Goal: Communication & Community: Share content

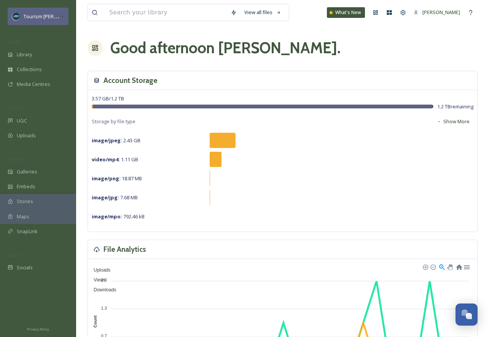
click at [58, 17] on span "Tourism [PERSON_NAME]" at bounding box center [52, 16] width 57 height 7
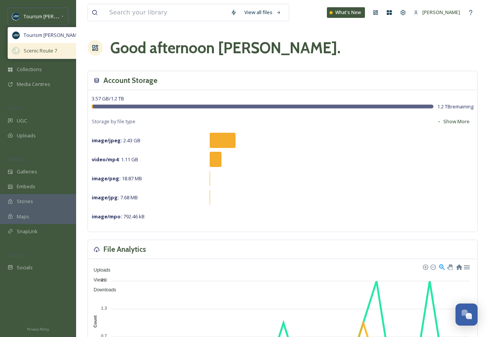
click at [30, 50] on span "Scenic Route 7" at bounding box center [40, 50] width 33 height 7
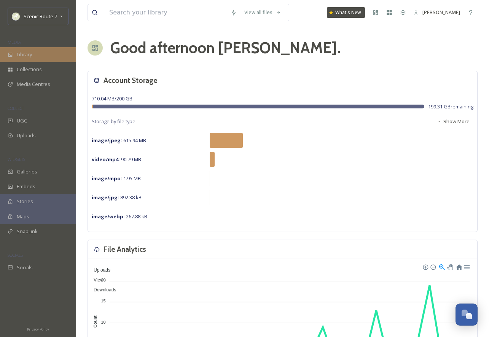
click at [26, 58] on div "Library" at bounding box center [38, 54] width 76 height 15
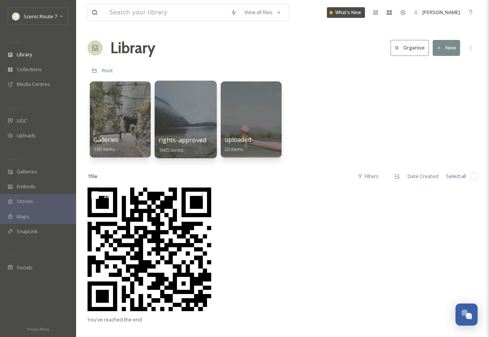
click at [175, 118] on div at bounding box center [185, 120] width 62 height 78
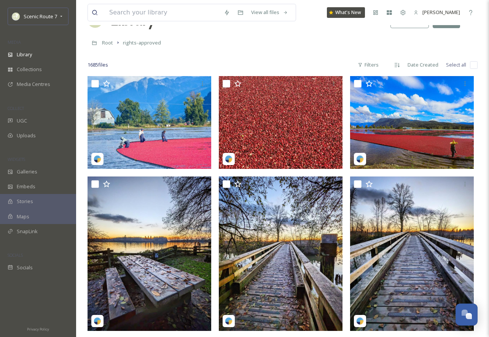
scroll to position [33, 0]
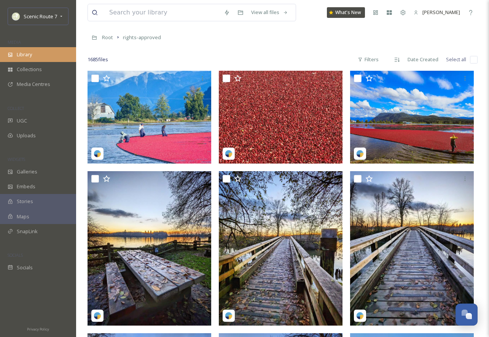
click at [37, 59] on div "Library" at bounding box center [38, 54] width 76 height 15
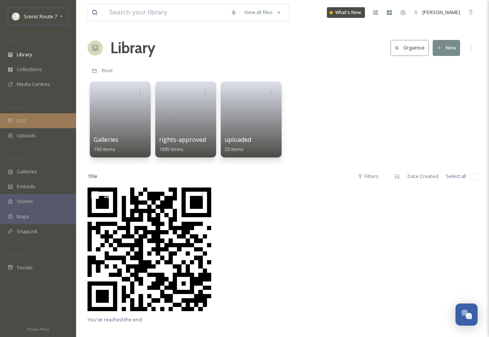
click at [39, 119] on div "UGC" at bounding box center [38, 120] width 76 height 15
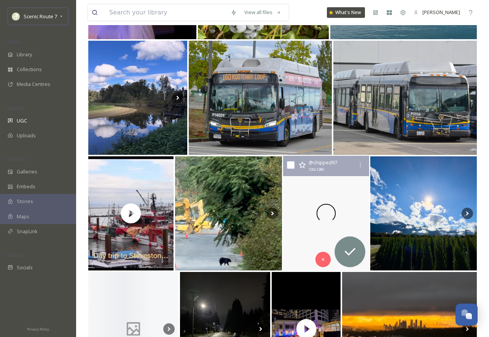
scroll to position [435, 0]
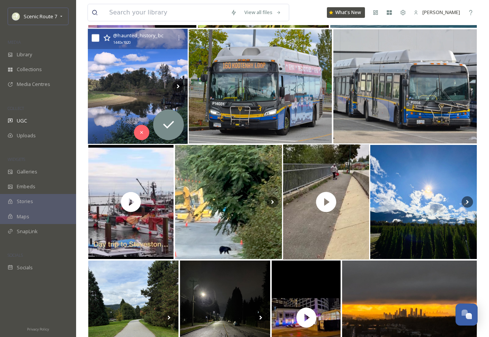
click at [123, 78] on img at bounding box center [138, 86] width 100 height 115
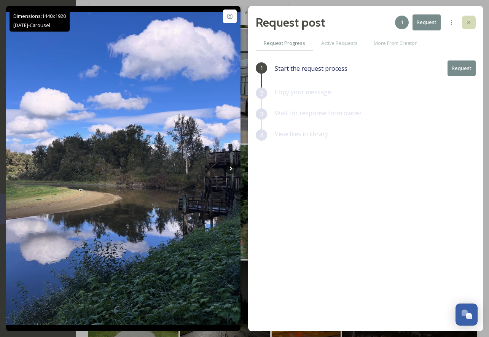
click at [470, 21] on icon at bounding box center [469, 22] width 6 height 6
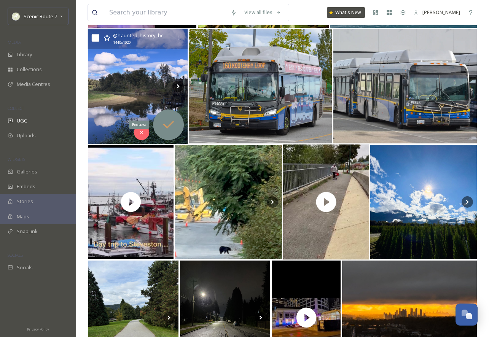
click at [164, 115] on div "Request" at bounding box center [168, 125] width 31 height 31
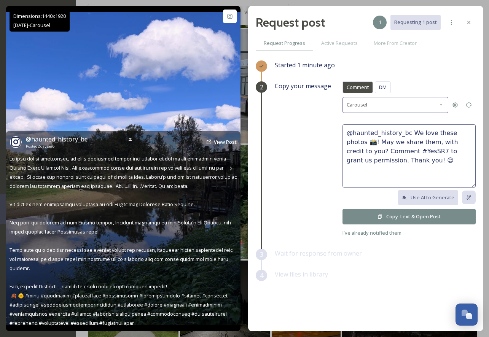
click at [231, 170] on div "@ haunted_history_bc Posted [DATE] View Post" at bounding box center [123, 231] width 235 height 201
click at [225, 108] on img at bounding box center [123, 168] width 235 height 313
click at [229, 122] on img at bounding box center [123, 168] width 235 height 313
click at [229, 145] on span "View Post" at bounding box center [225, 142] width 23 height 7
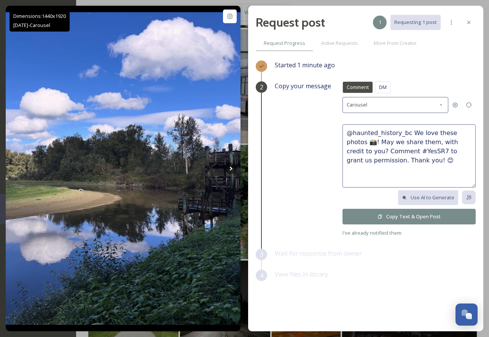
click at [469, 132] on textarea "@haunted_history_bc We love these photos 📸! May we share them, with credit to y…" at bounding box center [408, 155] width 133 height 63
click at [409, 160] on textarea "@haunted_history_bc We love these photos and videos 📸! May we share them, with …" at bounding box center [408, 155] width 133 height 63
type textarea "@haunted_history_bc We love these photos and videos 📸! May we share them, with …"
click at [401, 217] on button "Copy Text & Open Post" at bounding box center [408, 217] width 133 height 16
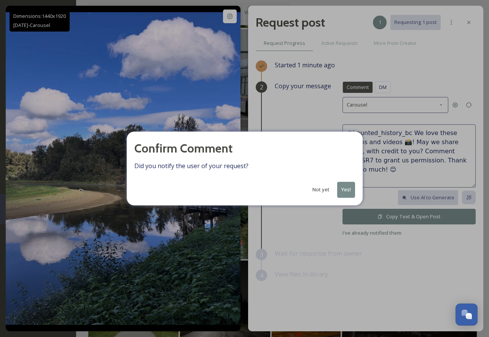
click at [345, 189] on button "Yes!" at bounding box center [346, 190] width 18 height 16
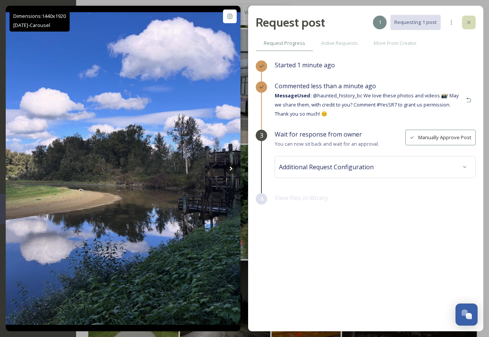
click at [469, 22] on icon at bounding box center [468, 22] width 3 height 3
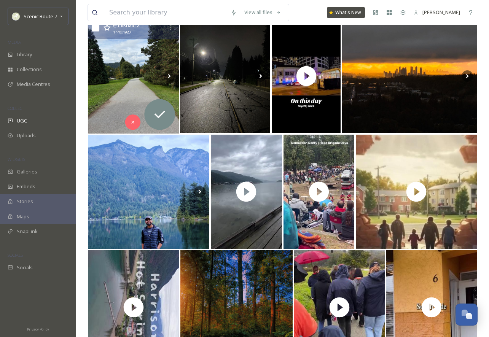
scroll to position [736, 0]
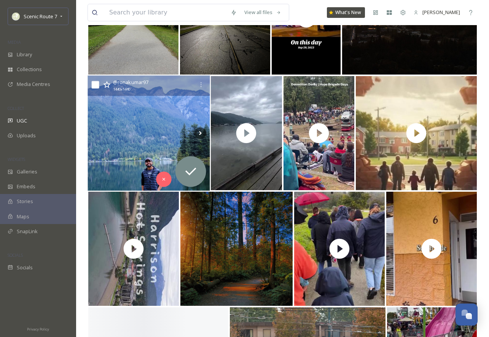
click at [120, 130] on img at bounding box center [149, 133] width 122 height 115
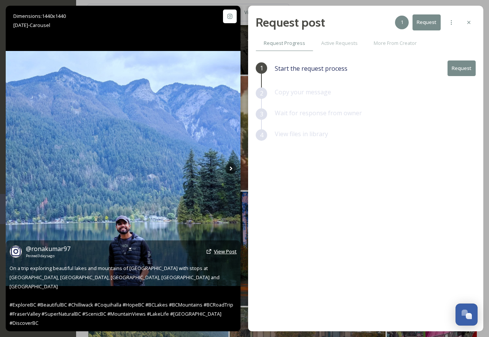
click at [220, 255] on span "View Post" at bounding box center [225, 251] width 23 height 7
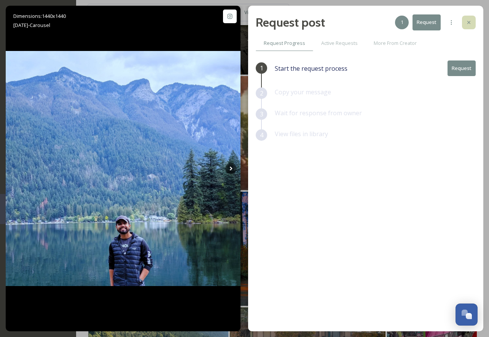
click at [467, 21] on icon at bounding box center [469, 22] width 6 height 6
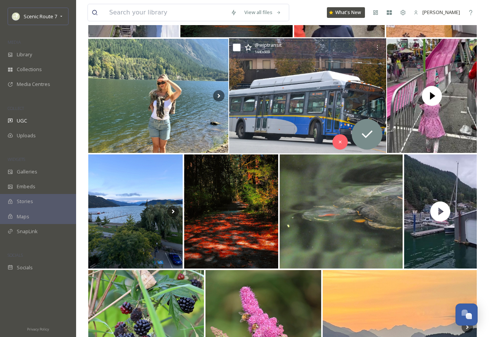
scroll to position [1044, 0]
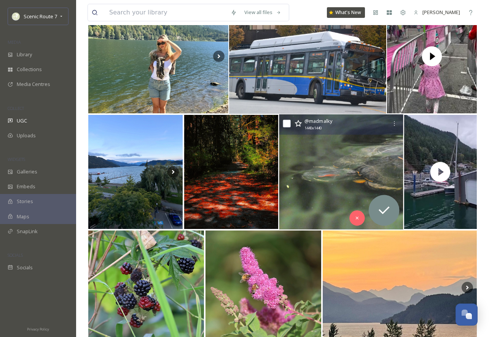
click at [323, 191] on img at bounding box center [341, 172] width 124 height 115
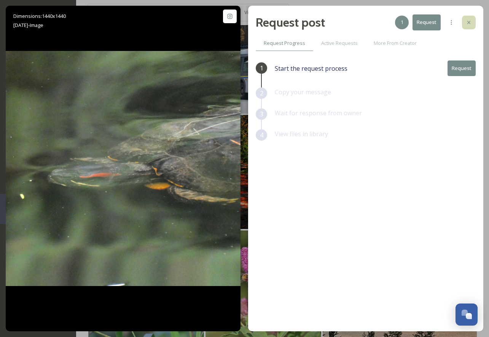
click at [468, 22] on icon at bounding box center [468, 22] width 3 height 3
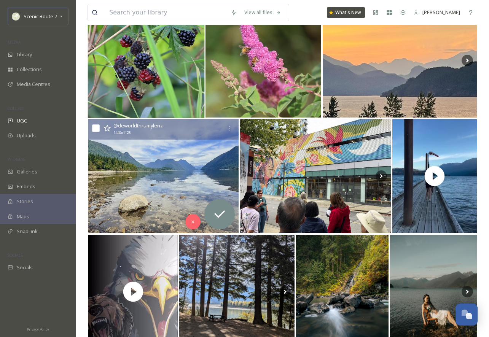
scroll to position [1271, 0]
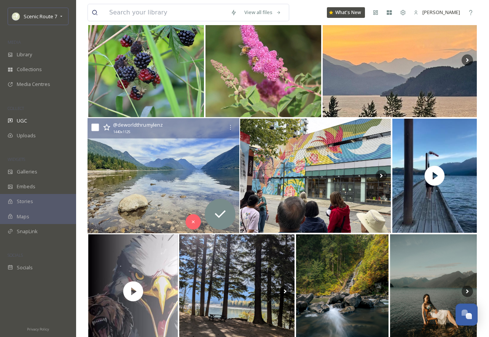
click at [140, 185] on img at bounding box center [164, 175] width 152 height 115
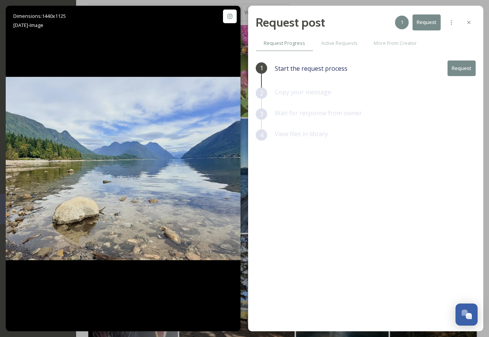
click at [461, 66] on button "Request" at bounding box center [461, 69] width 28 height 16
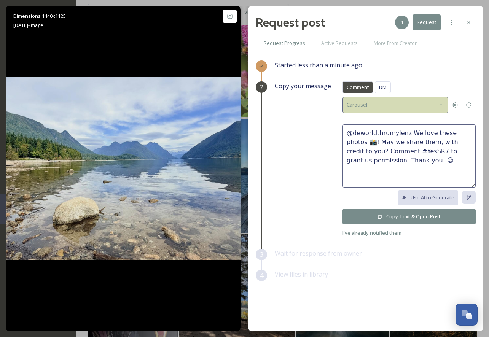
click at [442, 104] on icon at bounding box center [441, 105] width 6 height 6
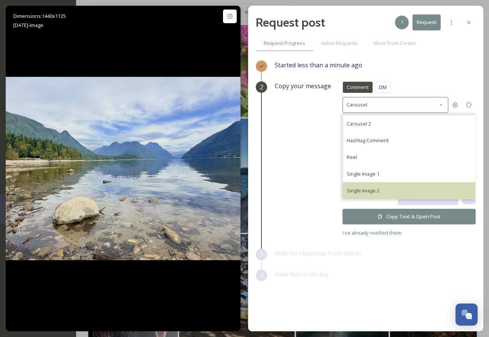
click at [371, 190] on span "Single Image 2" at bounding box center [363, 190] width 33 height 7
type textarea "@deworldthrumylenz We would love to share this beautiful photo on our social ac…"
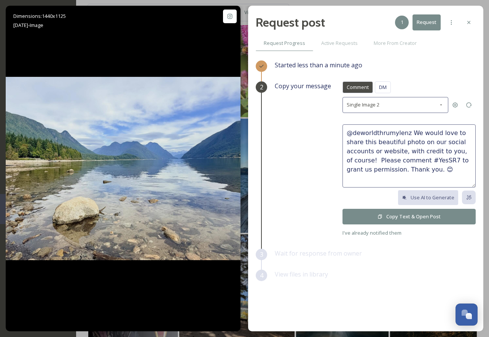
click at [378, 216] on icon at bounding box center [379, 216] width 5 height 5
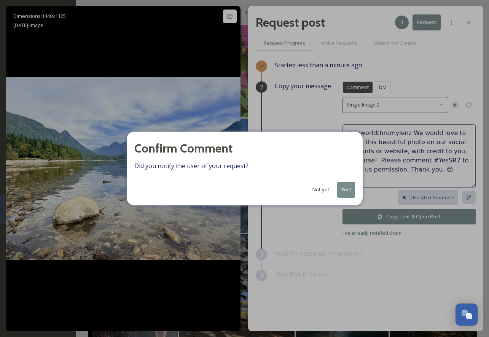
click at [345, 187] on button "Yes!" at bounding box center [346, 190] width 18 height 16
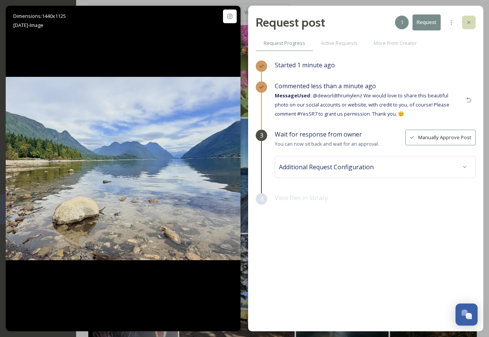
click at [471, 22] on icon at bounding box center [469, 22] width 6 height 6
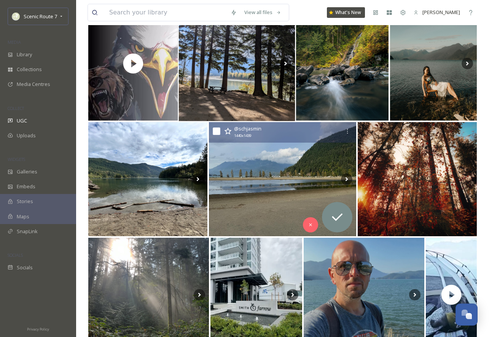
scroll to position [1539, 0]
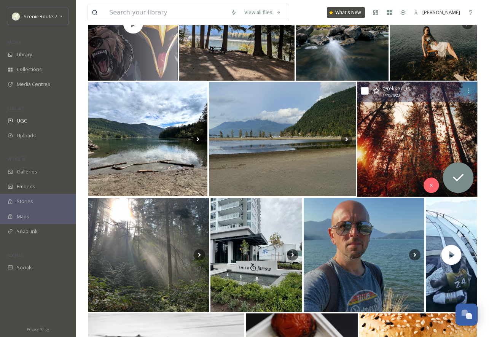
click at [400, 118] on img at bounding box center [417, 139] width 120 height 115
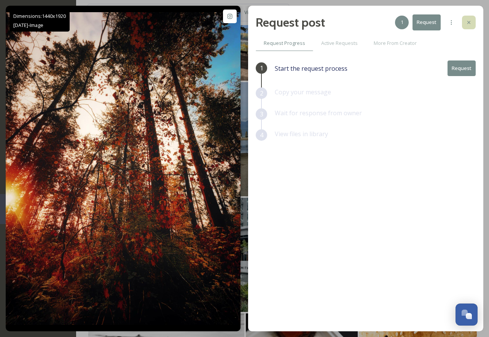
click at [470, 19] on div at bounding box center [469, 23] width 14 height 14
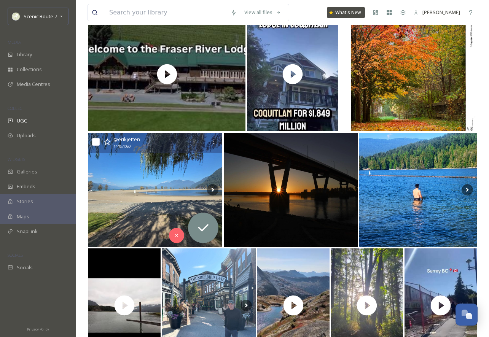
scroll to position [2149, 0]
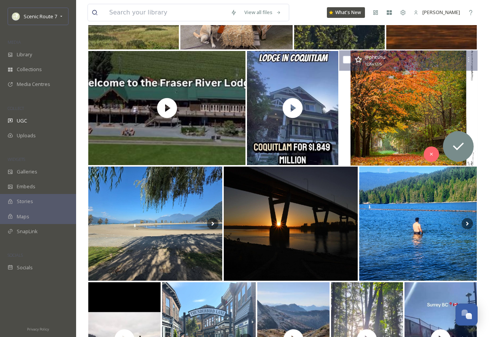
click at [389, 113] on img at bounding box center [408, 108] width 138 height 115
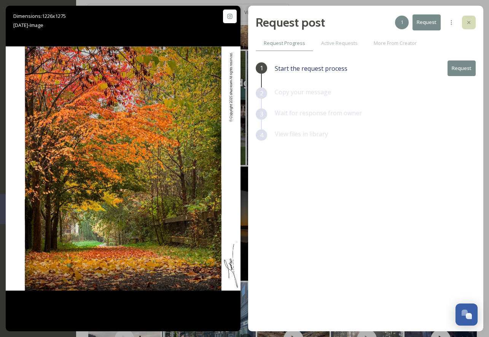
click at [468, 22] on icon at bounding box center [469, 22] width 6 height 6
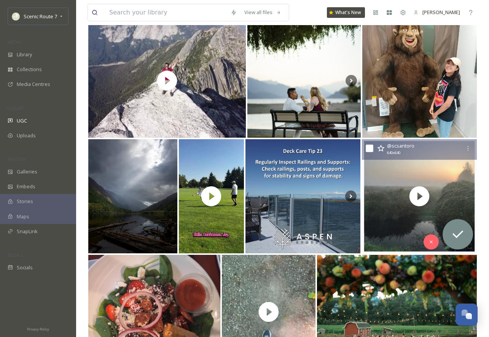
scroll to position [3103, 0]
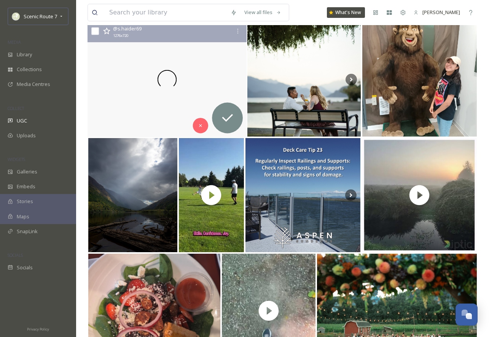
click at [189, 100] on div at bounding box center [167, 79] width 159 height 115
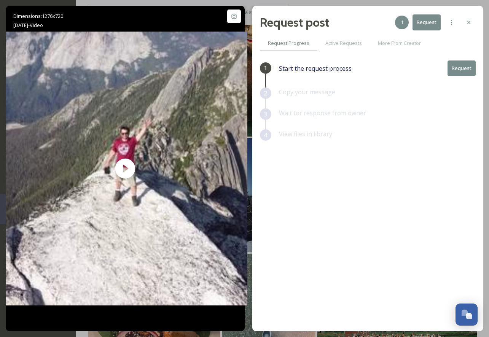
click at [462, 73] on button "Request" at bounding box center [461, 69] width 28 height 16
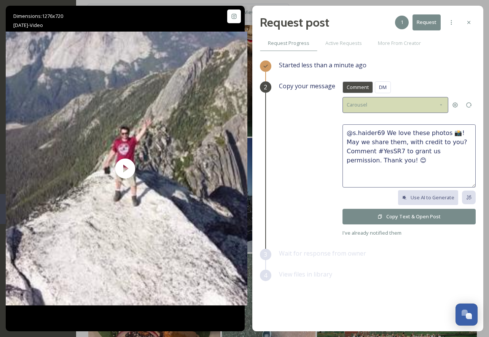
click at [445, 102] on div "Carousel" at bounding box center [395, 105] width 106 height 16
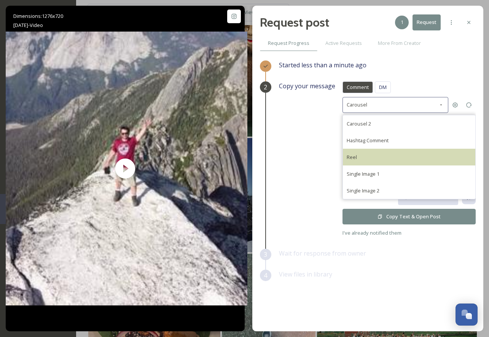
click at [375, 162] on div "Reel" at bounding box center [409, 157] width 132 height 17
type textarea "@s.haider69 We love your reel 🎥! May we share it on our social media? Comment #…"
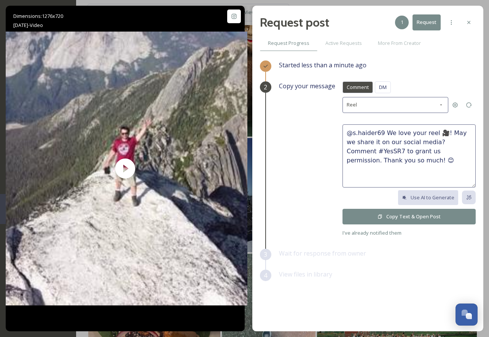
click at [390, 213] on button "Copy Text & Open Post" at bounding box center [408, 217] width 133 height 16
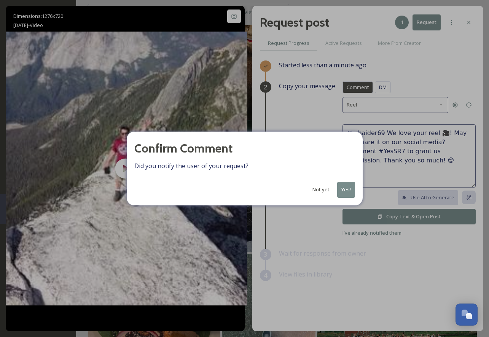
click at [345, 191] on button "Yes!" at bounding box center [346, 190] width 18 height 16
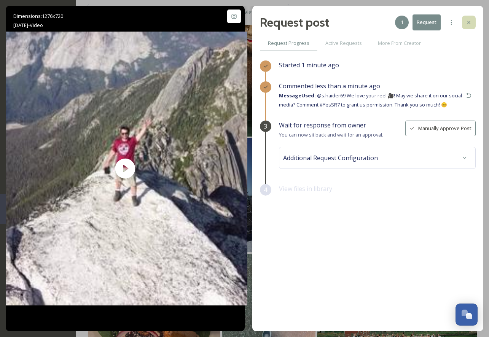
click at [471, 21] on icon at bounding box center [469, 22] width 6 height 6
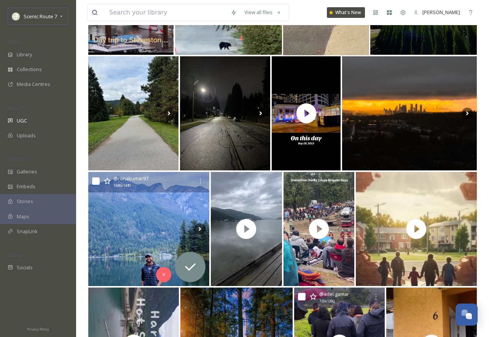
scroll to position [509, 0]
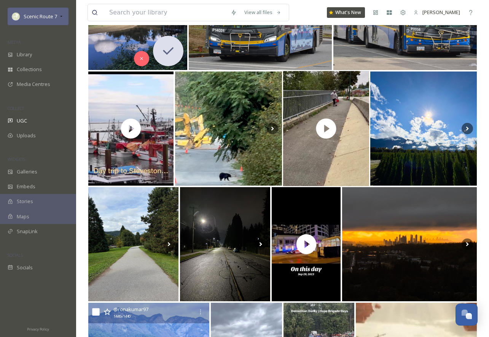
click at [53, 16] on span "Scenic Route 7" at bounding box center [40, 16] width 33 height 7
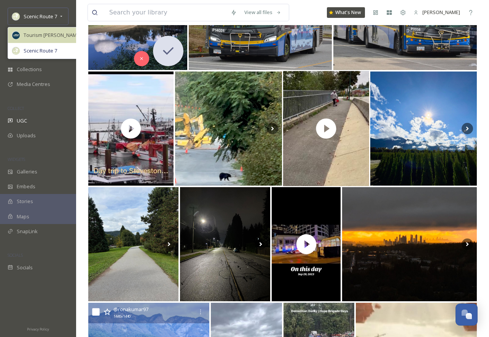
click at [45, 29] on div "Tourism [PERSON_NAME]" at bounding box center [46, 35] width 77 height 16
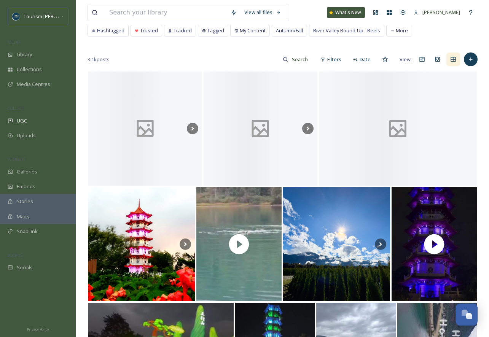
scroll to position [0, 0]
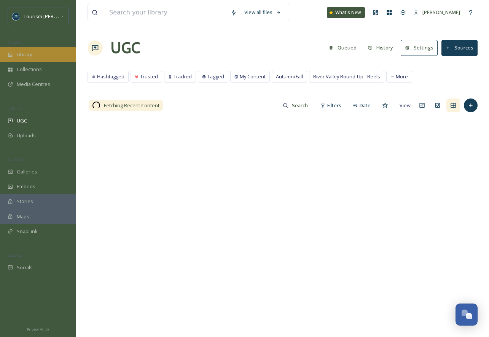
click at [35, 54] on div "Library" at bounding box center [38, 54] width 76 height 15
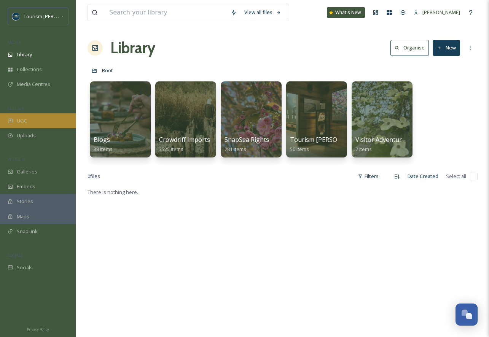
click at [27, 120] on span "UGC" at bounding box center [22, 120] width 10 height 7
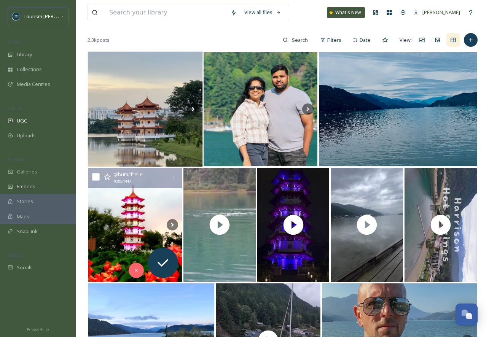
scroll to position [95, 0]
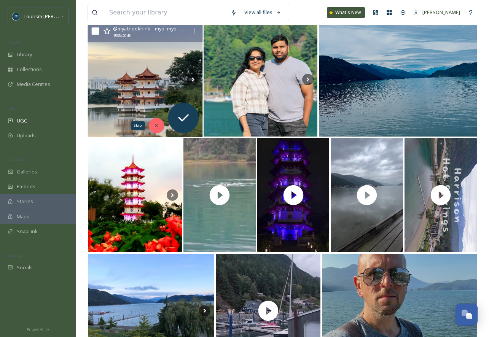
click at [157, 123] on icon at bounding box center [156, 125] width 5 height 5
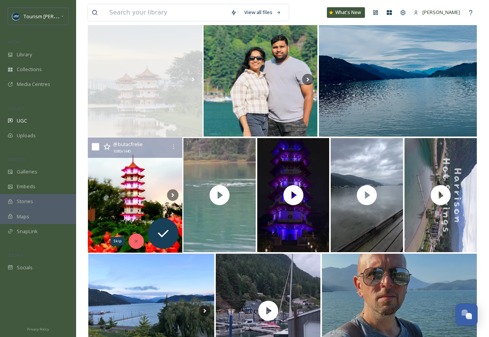
click at [135, 237] on div "Skip" at bounding box center [136, 241] width 15 height 15
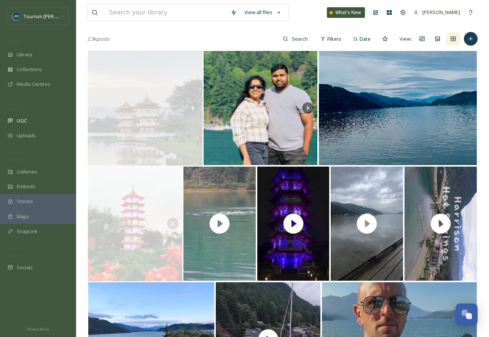
scroll to position [0, 0]
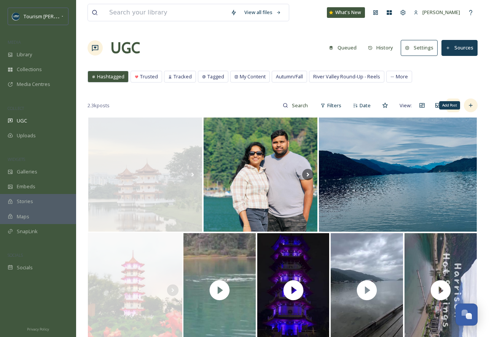
click at [474, 106] on div "Add Post" at bounding box center [471, 106] width 14 height 14
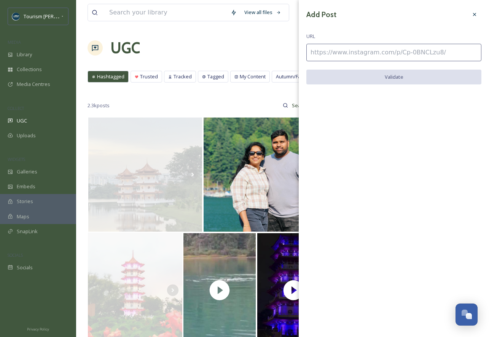
click at [344, 50] on input at bounding box center [393, 53] width 175 height 18
paste input "https://www.instagram.com/p/CzUI3LAvLkG/"
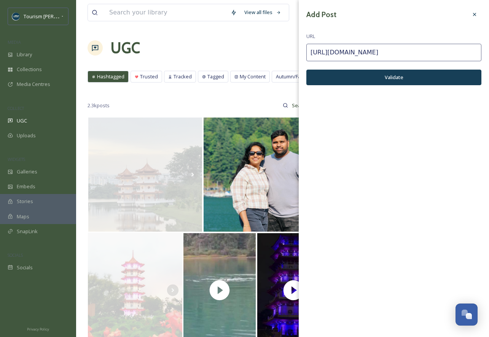
type input "https://www.instagram.com/p/CzUI3LAvLkG/"
click at [370, 81] on button "Validate" at bounding box center [393, 78] width 175 height 16
click at [373, 78] on button "Add Post" at bounding box center [393, 78] width 175 height 16
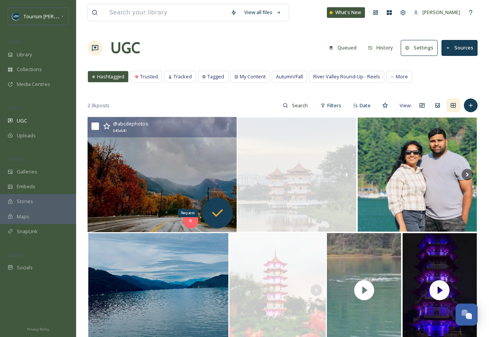
click at [209, 204] on div "Request" at bounding box center [217, 213] width 31 height 31
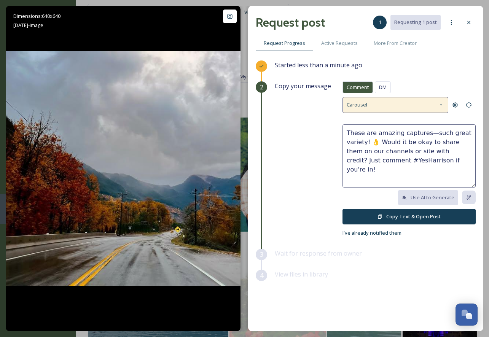
click at [441, 106] on icon at bounding box center [441, 105] width 6 height 6
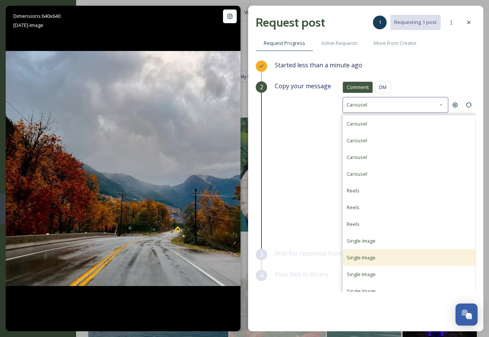
click at [380, 257] on div "Single Image" at bounding box center [409, 257] width 132 height 17
type textarea "Love this shot! Is it alright if we share your photo on our social channels or …"
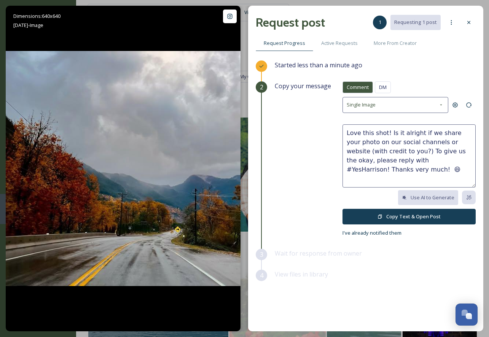
click at [385, 215] on button "Copy Text & Open Post" at bounding box center [408, 217] width 133 height 16
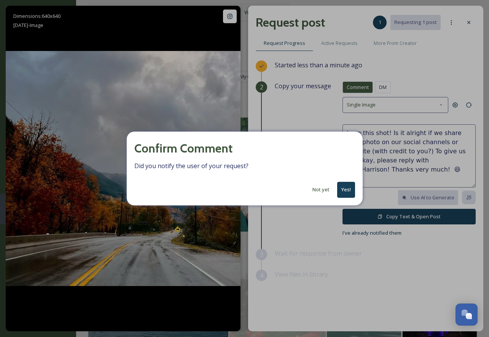
click at [345, 189] on button "Yes!" at bounding box center [346, 190] width 18 height 16
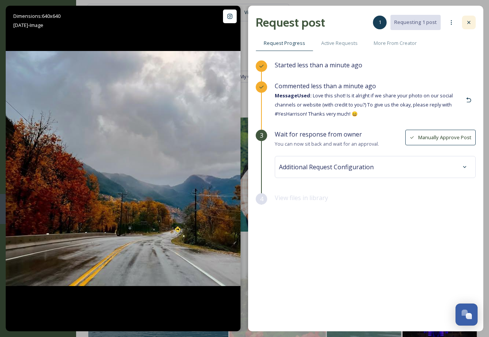
click at [467, 21] on icon at bounding box center [469, 22] width 6 height 6
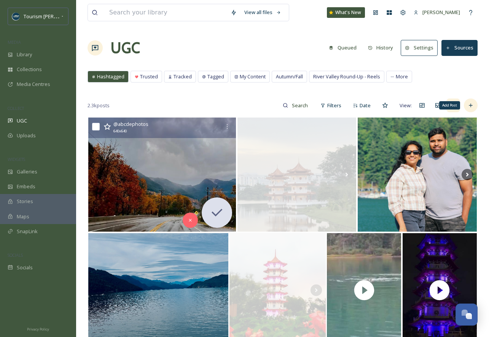
click at [468, 104] on icon at bounding box center [471, 105] width 6 height 6
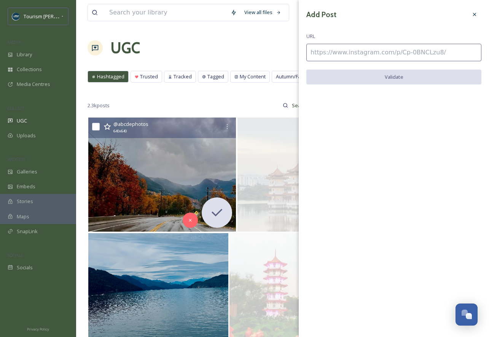
click at [338, 53] on input at bounding box center [393, 53] width 175 height 18
paste input "https://www.instagram.com/p/CQmJNGVMKPv/"
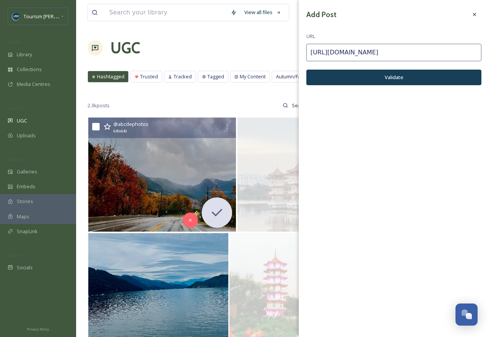
type input "https://www.instagram.com/p/CQmJNGVMKPv/"
click at [409, 76] on button "Validate" at bounding box center [393, 78] width 175 height 16
click at [404, 76] on button "Add Post" at bounding box center [393, 78] width 175 height 16
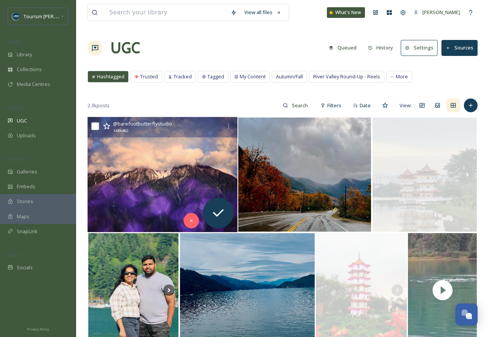
click at [175, 170] on img at bounding box center [163, 174] width 150 height 115
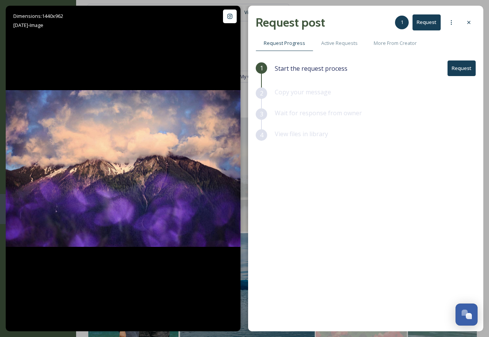
click at [468, 69] on button "Request" at bounding box center [461, 69] width 28 height 16
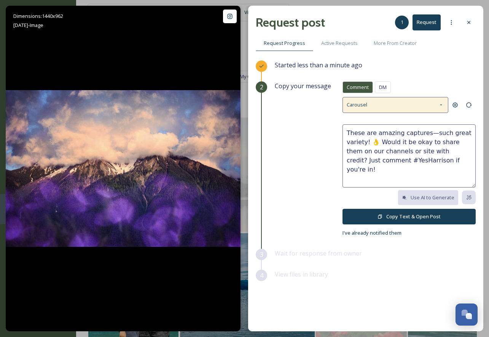
click at [442, 103] on icon at bounding box center [441, 105] width 6 height 6
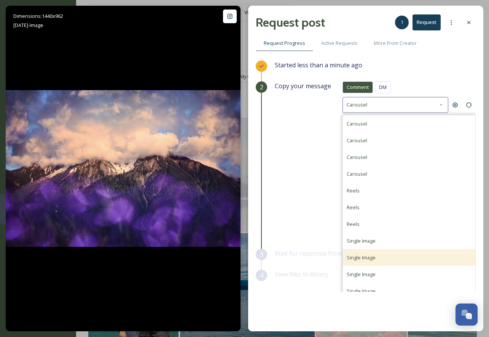
click at [362, 256] on span "Single Image" at bounding box center [361, 257] width 29 height 7
type textarea "Love this shot! Is it alright if we share your photo on our social channels or …"
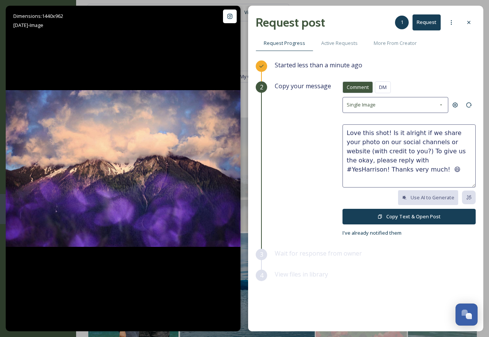
click at [401, 215] on button "Copy Text & Open Post" at bounding box center [408, 217] width 133 height 16
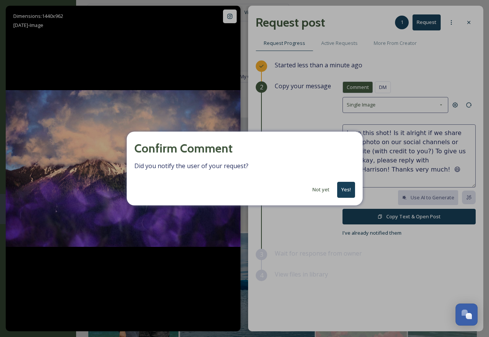
click at [340, 201] on div "Confirm Comment Did you notify the user of your request? Not yet Yes!" at bounding box center [245, 168] width 236 height 73
click at [346, 188] on button "Yes!" at bounding box center [346, 190] width 18 height 16
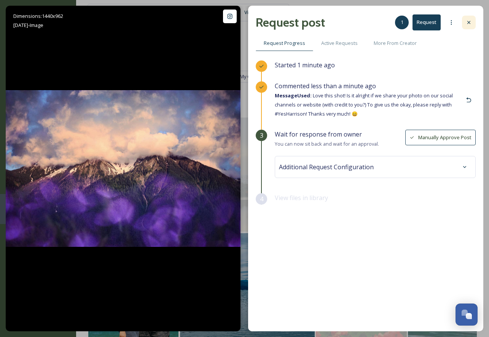
click at [468, 19] on div at bounding box center [469, 23] width 14 height 14
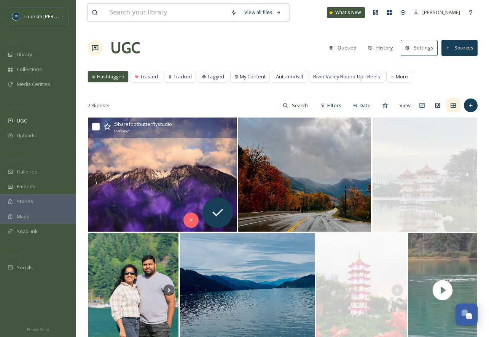
click at [147, 11] on input at bounding box center [165, 12] width 121 height 17
type input "abcdephotos"
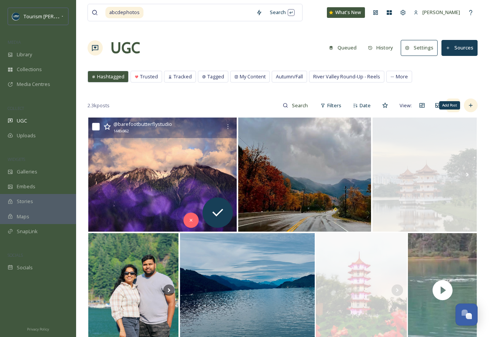
click at [473, 102] on div "Add Post" at bounding box center [471, 106] width 14 height 14
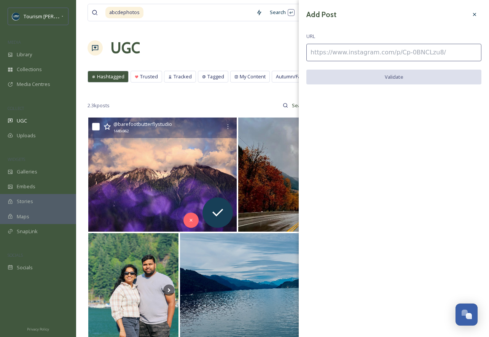
click at [342, 53] on input at bounding box center [393, 53] width 175 height 18
paste input "https://www.instagram.com/p/CWJVyghP6NK/"
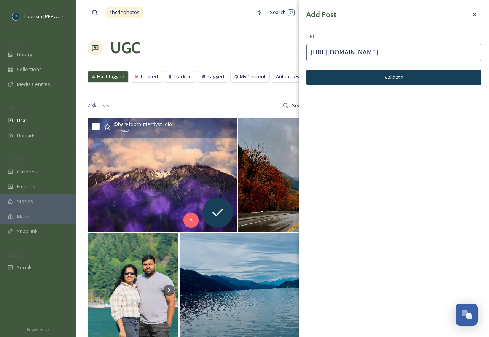
type input "https://www.instagram.com/p/CWJVyghP6NK/"
click at [381, 75] on button "Validate" at bounding box center [393, 78] width 175 height 16
click at [380, 79] on button "Add Post" at bounding box center [393, 78] width 175 height 16
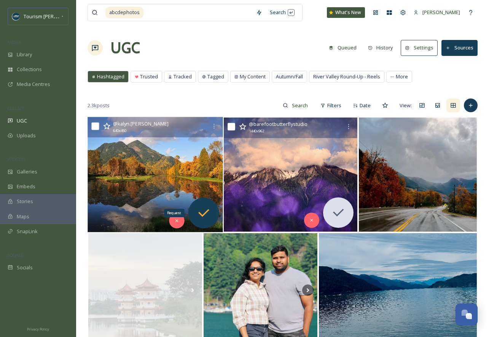
click at [208, 213] on icon at bounding box center [203, 212] width 15 height 15
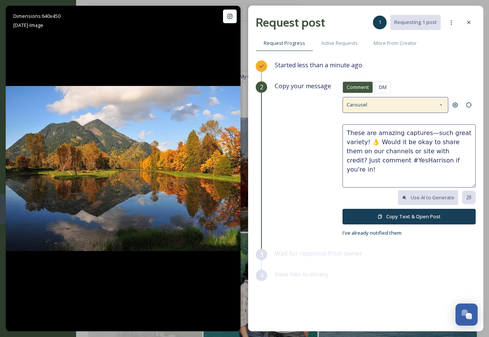
click at [418, 105] on div "Carousel" at bounding box center [395, 105] width 106 height 16
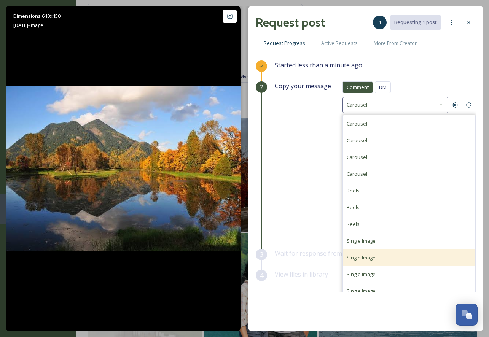
click at [385, 256] on div "Single Image" at bounding box center [409, 257] width 132 height 17
type textarea "Love this shot! Is it alright if we share your photo on our social channels or …"
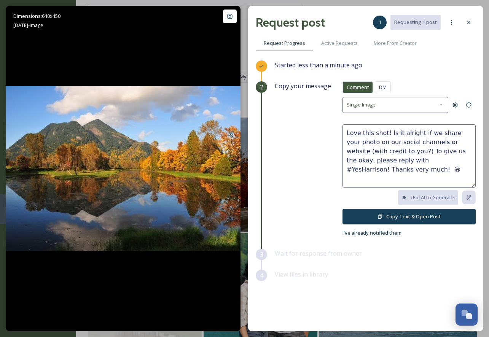
click at [378, 218] on button "Copy Text & Open Post" at bounding box center [408, 217] width 133 height 16
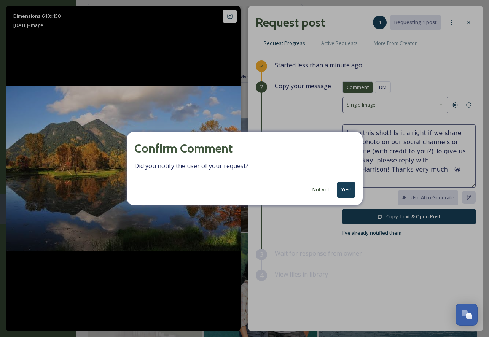
click at [347, 183] on button "Yes!" at bounding box center [346, 190] width 18 height 16
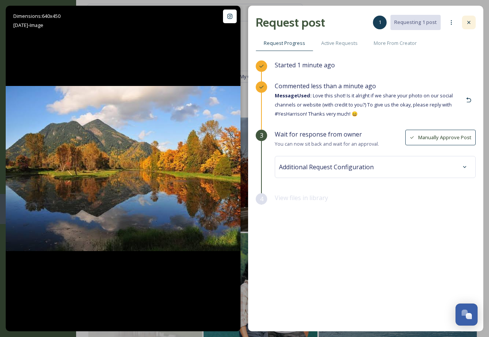
click at [467, 21] on icon at bounding box center [468, 22] width 3 height 3
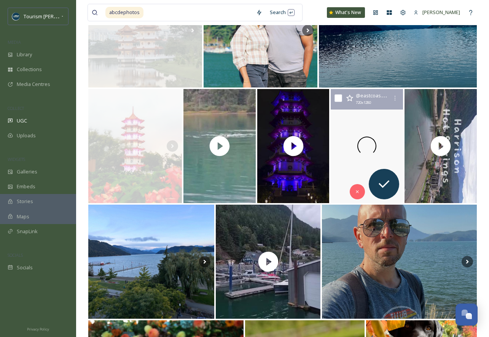
scroll to position [287, 0]
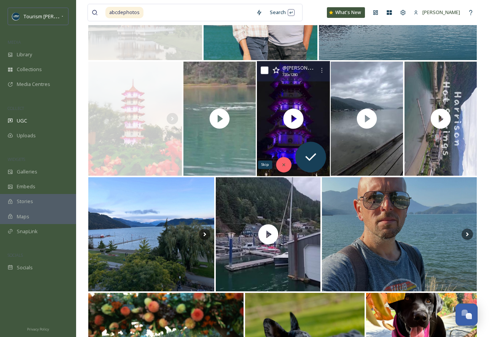
click at [283, 163] on icon at bounding box center [283, 164] width 5 height 5
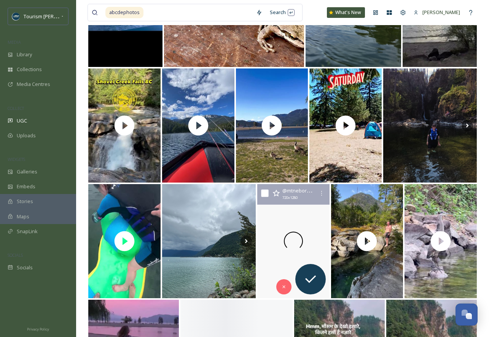
scroll to position [941, 0]
